Goal: Task Accomplishment & Management: Complete application form

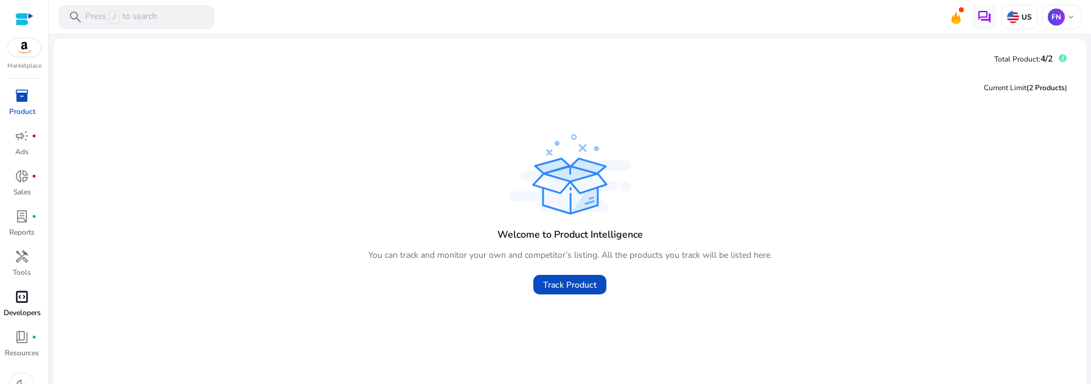
click at [27, 302] on span "code_blocks" at bounding box center [22, 296] width 15 height 15
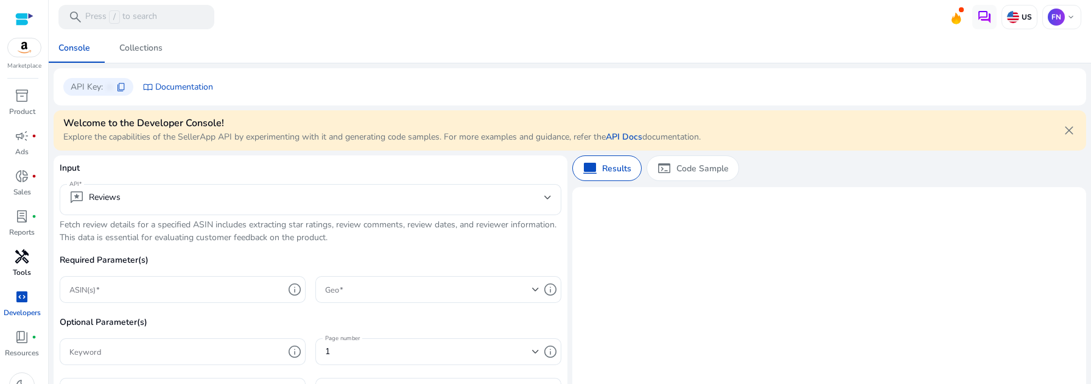
click at [23, 267] on p "Tools" at bounding box center [22, 272] width 18 height 11
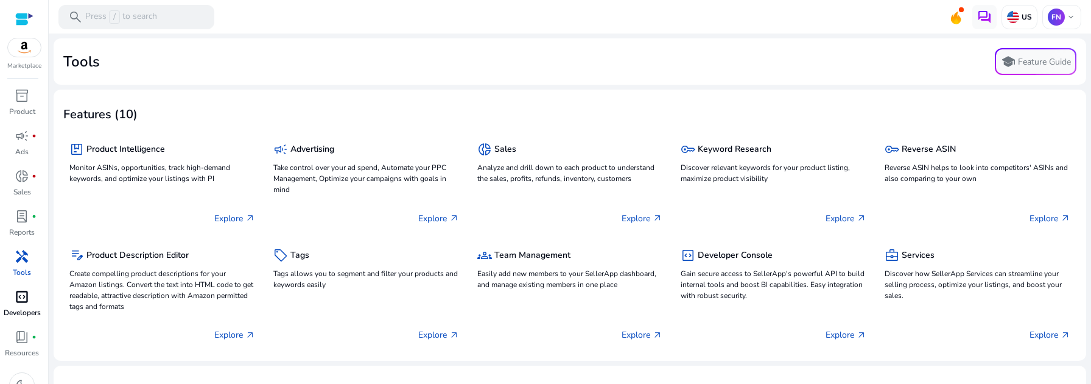
click at [24, 295] on span "code_blocks" at bounding box center [22, 296] width 15 height 15
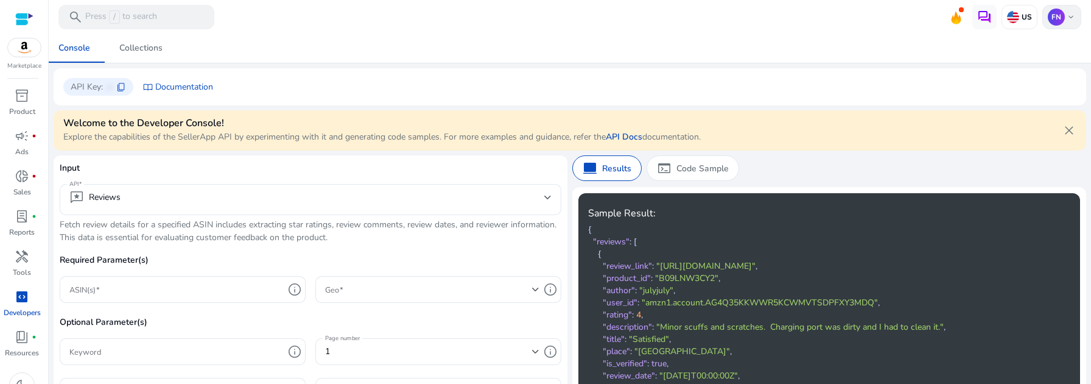
click at [1062, 9] on div "FN keyboard_arrow_down" at bounding box center [1061, 17] width 39 height 24
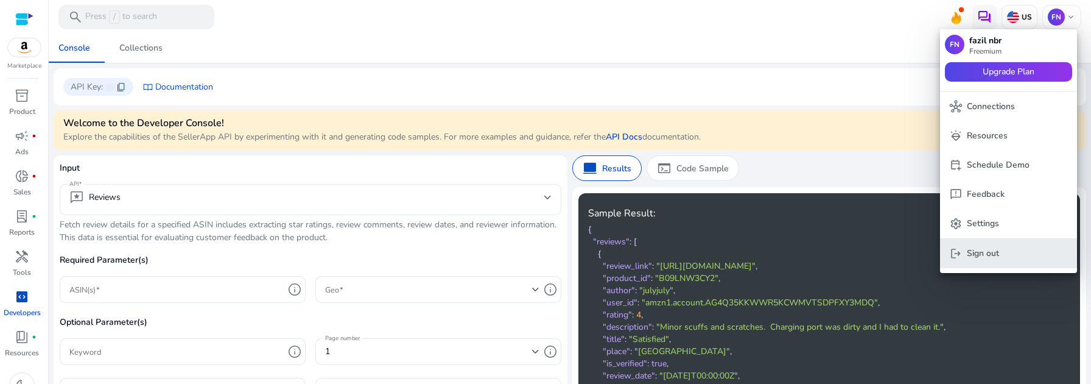
click at [967, 250] on p "Sign out" at bounding box center [983, 253] width 32 height 13
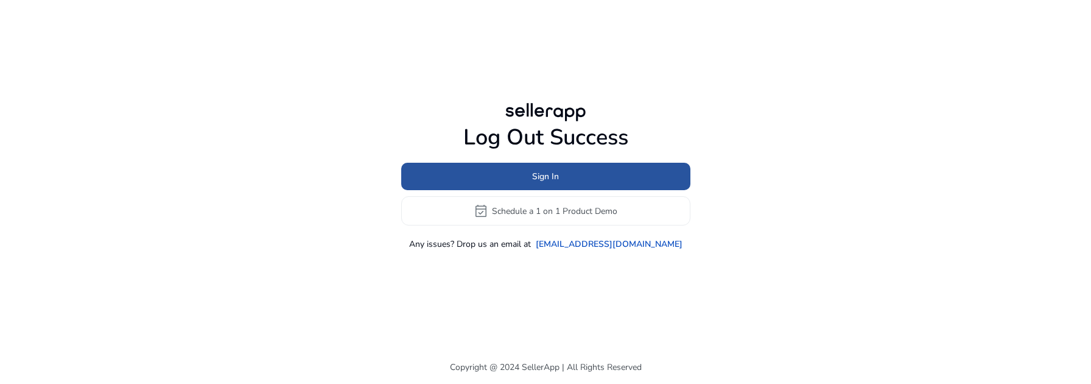
click at [600, 181] on span at bounding box center [545, 176] width 289 height 29
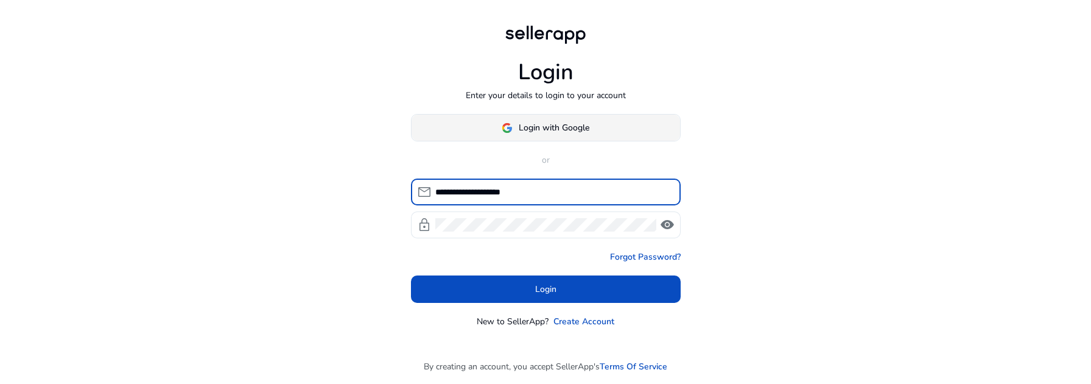
click at [554, 127] on span "Login with Google" at bounding box center [554, 127] width 71 height 13
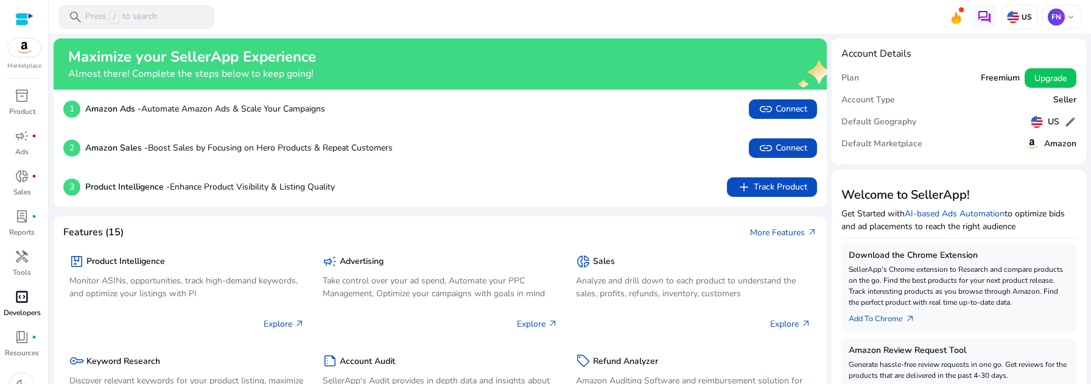
click at [25, 304] on span "code_blocks" at bounding box center [22, 296] width 15 height 15
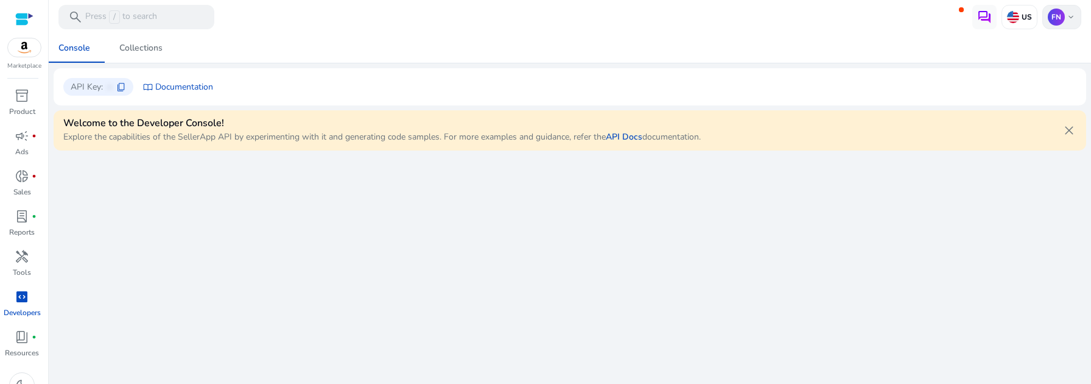
click at [1066, 19] on span "keyboard_arrow_down" at bounding box center [1071, 17] width 10 height 10
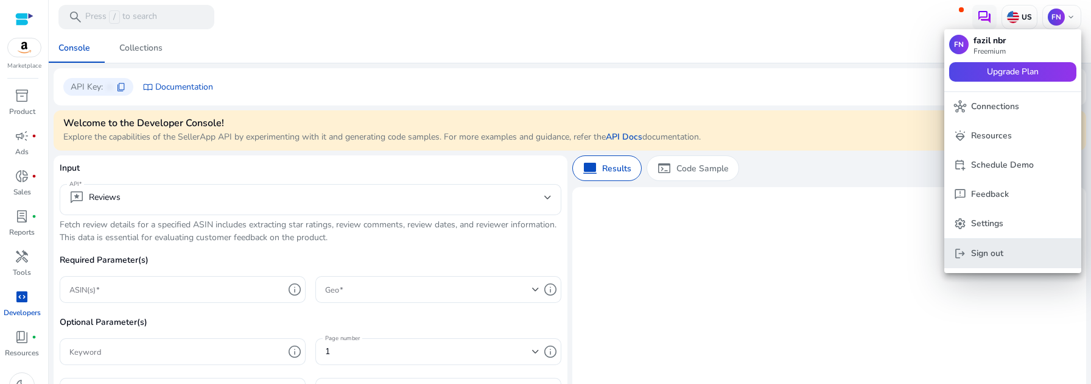
click at [981, 256] on p "Sign out" at bounding box center [987, 253] width 32 height 13
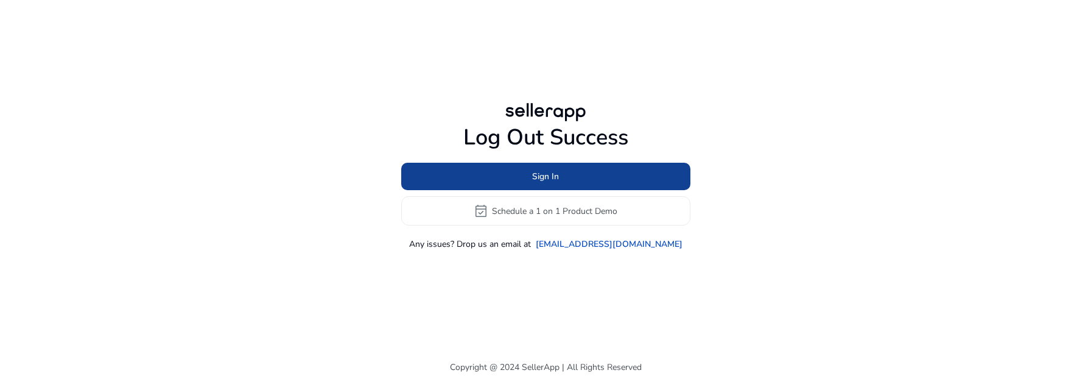
click at [533, 174] on span "Sign In" at bounding box center [545, 176] width 27 height 13
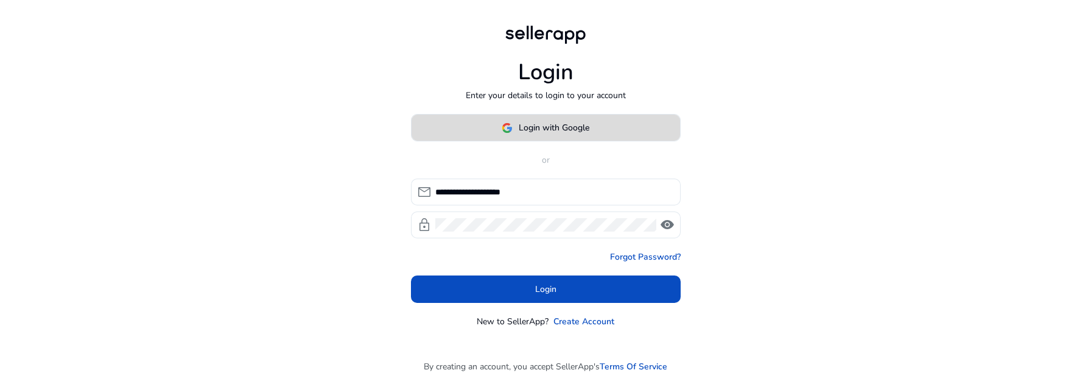
click at [553, 128] on span "Login with Google" at bounding box center [554, 127] width 71 height 13
click at [560, 133] on span "Login with Google" at bounding box center [554, 127] width 71 height 13
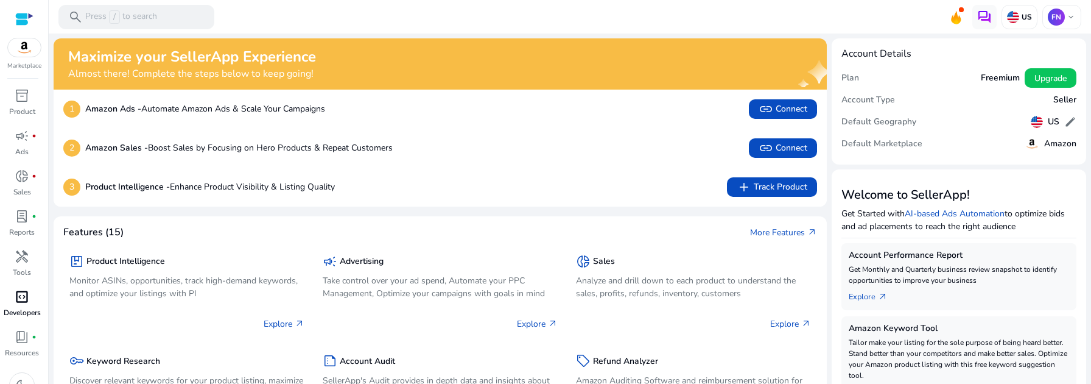
click at [20, 306] on div "code_blocks" at bounding box center [22, 296] width 34 height 19
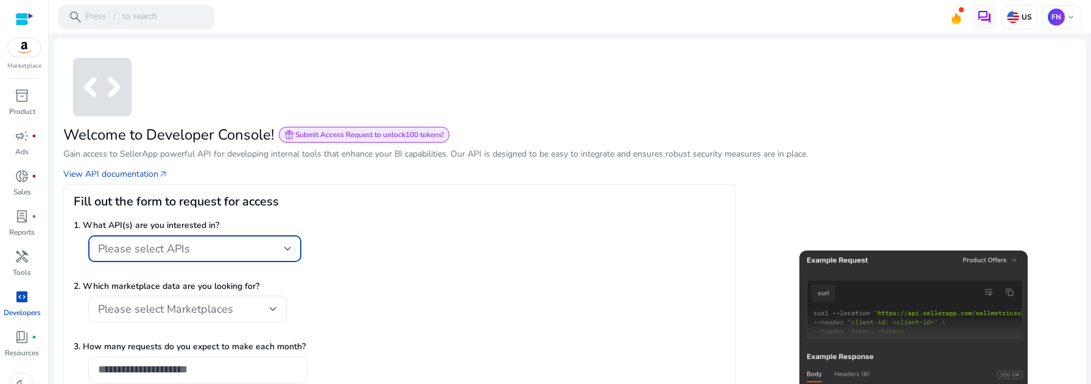
click at [218, 245] on div "Please select APIs" at bounding box center [191, 248] width 186 height 13
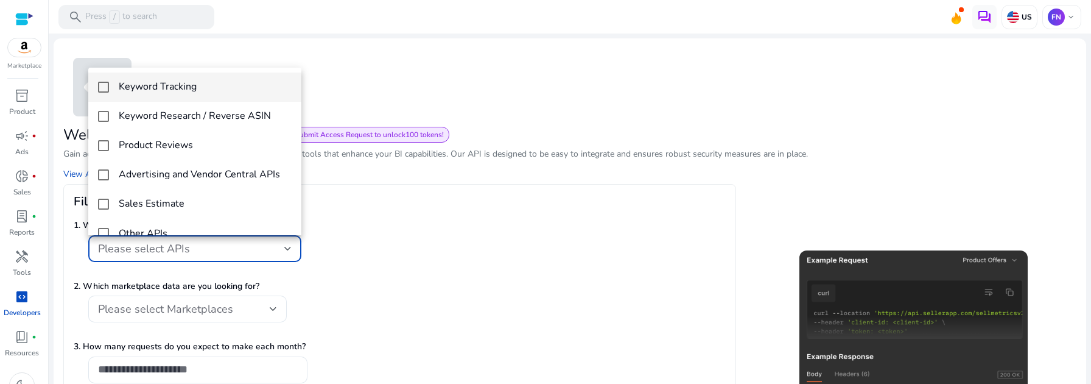
click at [209, 100] on mat-option "Keyword Tracking" at bounding box center [194, 86] width 213 height 29
click at [288, 292] on div at bounding box center [545, 192] width 1091 height 384
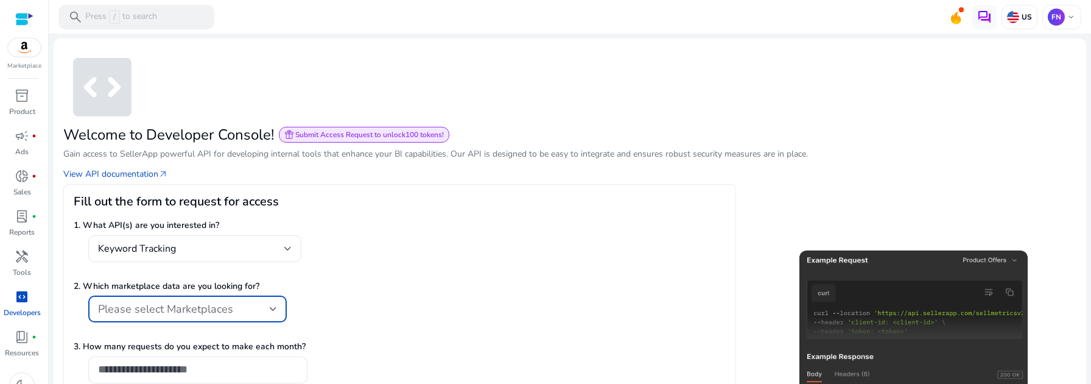
click at [274, 309] on div at bounding box center [273, 308] width 7 height 5
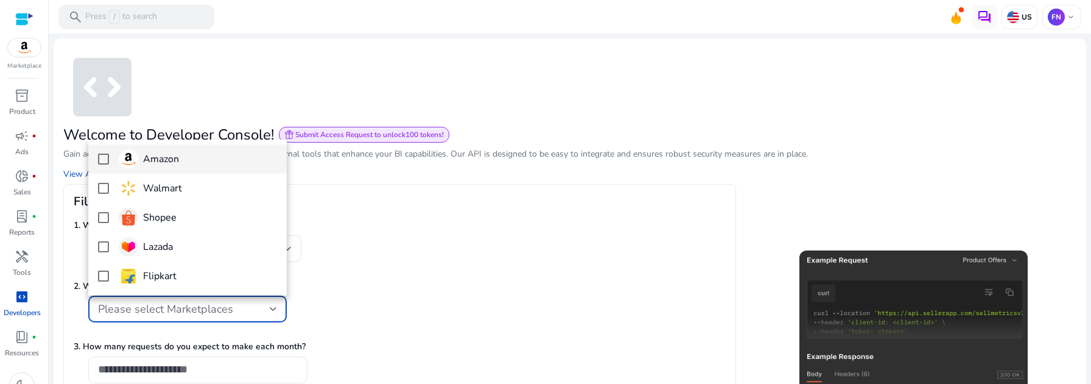
click at [211, 161] on span "Amazon" at bounding box center [198, 158] width 158 height 19
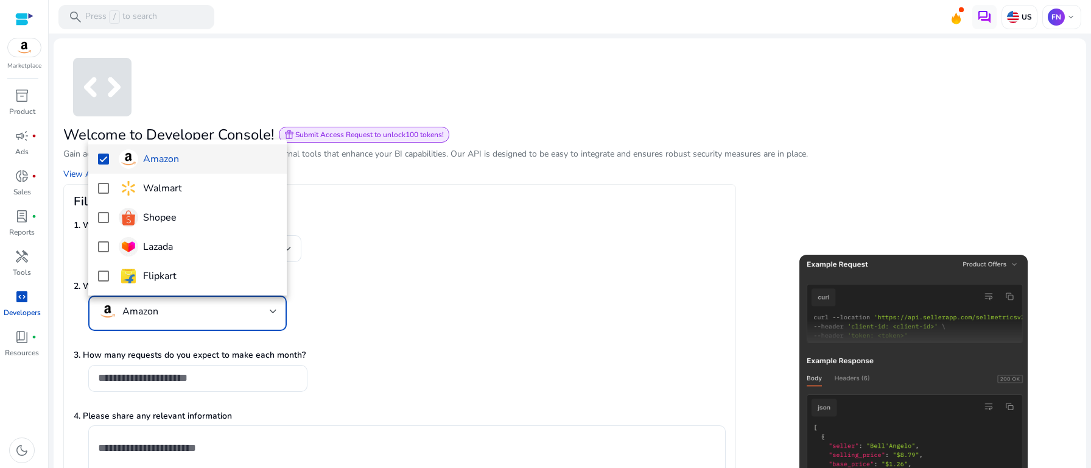
click at [211, 382] on div at bounding box center [545, 234] width 1091 height 468
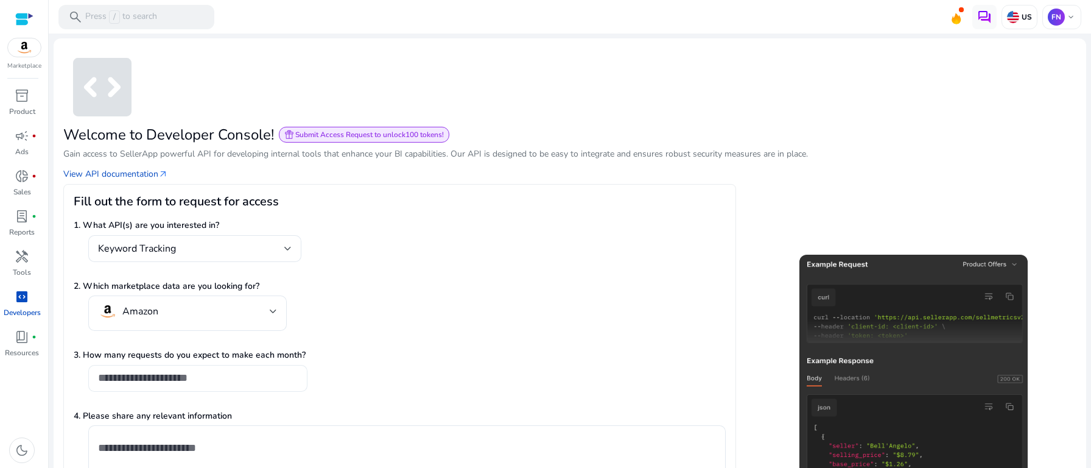
type input "*"
click at [294, 374] on input "*" at bounding box center [198, 377] width 200 height 13
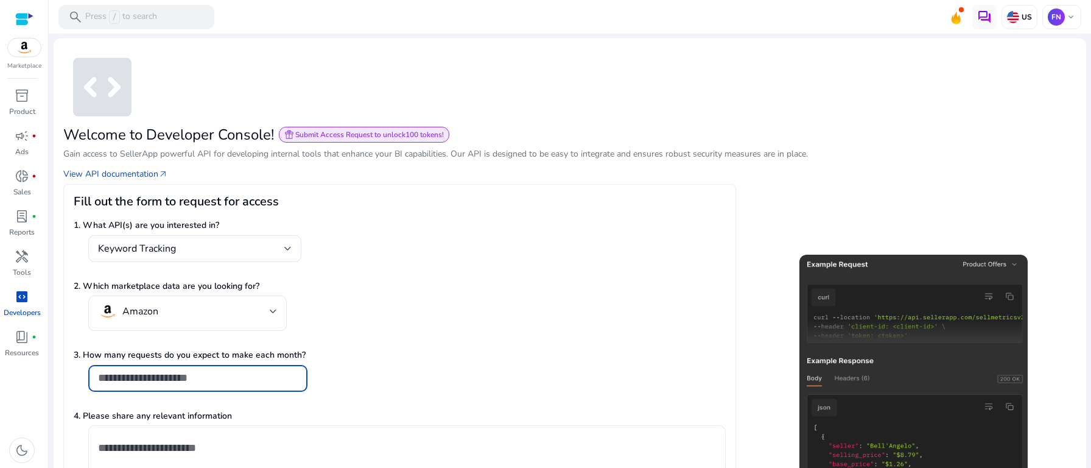
click at [275, 383] on textarea at bounding box center [407, 454] width 618 height 46
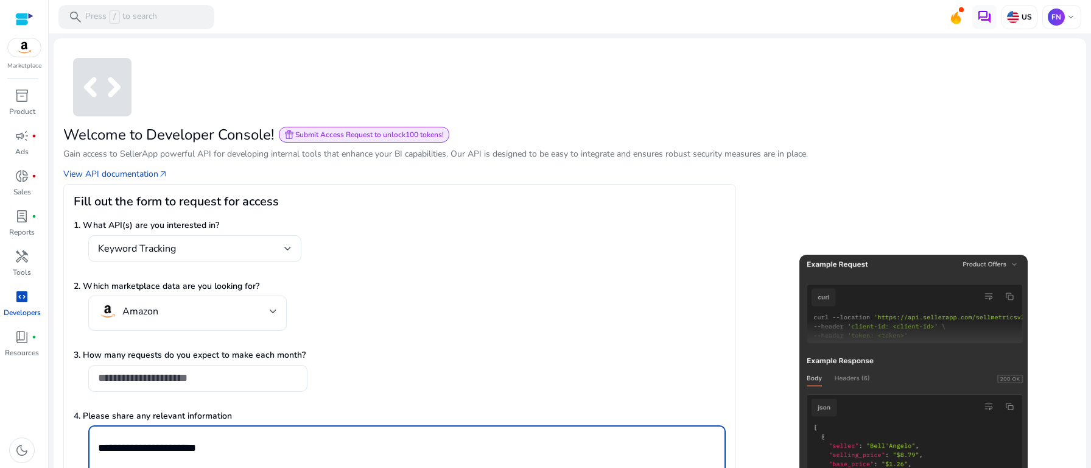
type textarea "**********"
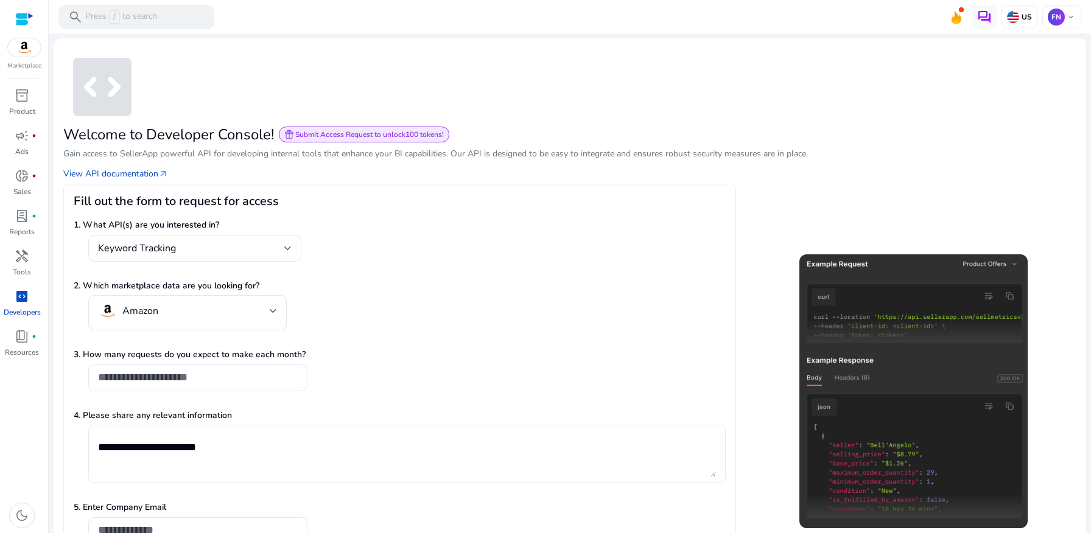
scroll to position [76, 0]
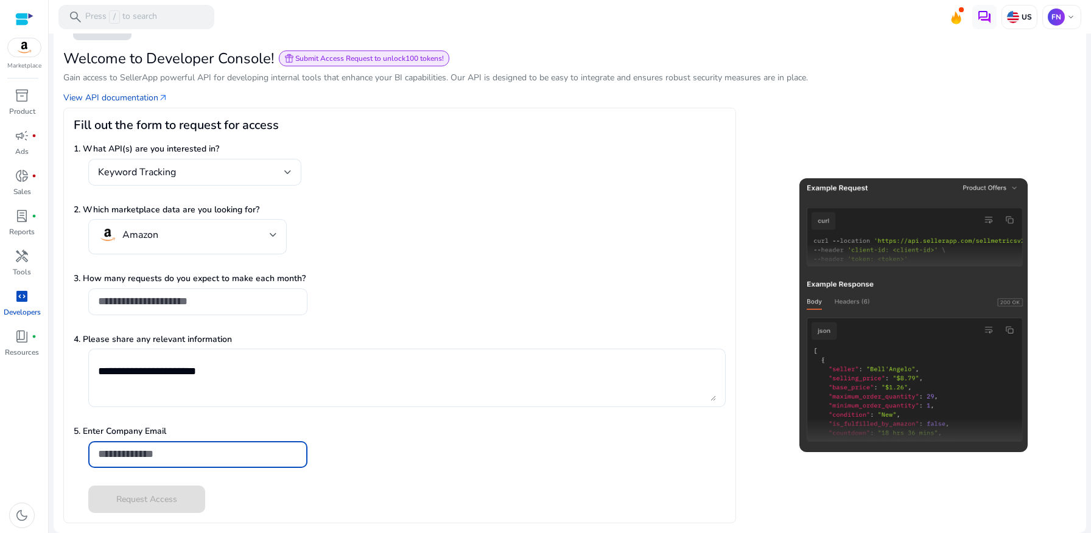
click at [209, 383] on input "email" at bounding box center [198, 454] width 200 height 13
type input "**********"
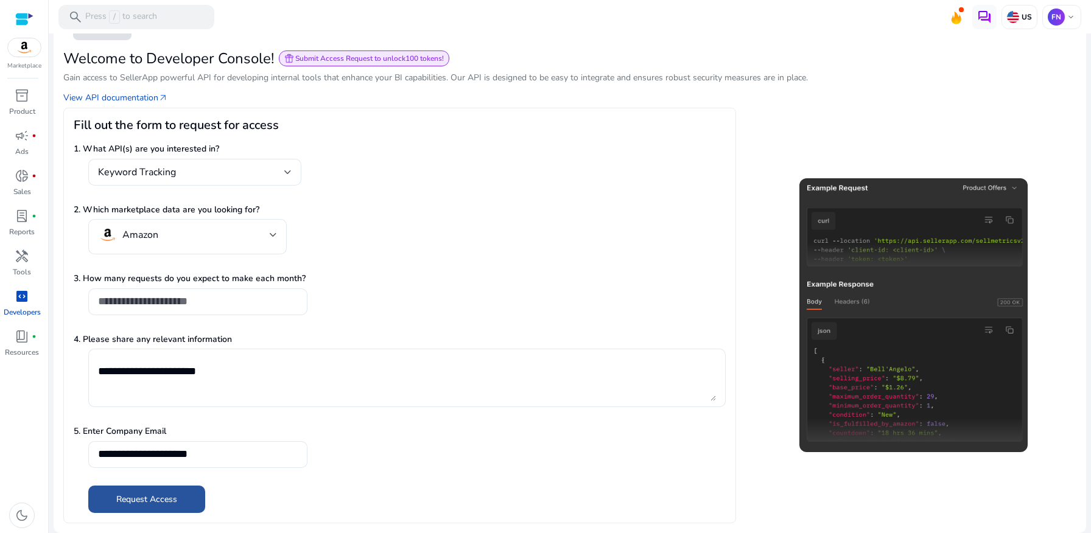
click at [140, 383] on span "Request Access" at bounding box center [146, 499] width 61 height 13
